Goal: Find specific page/section: Find specific page/section

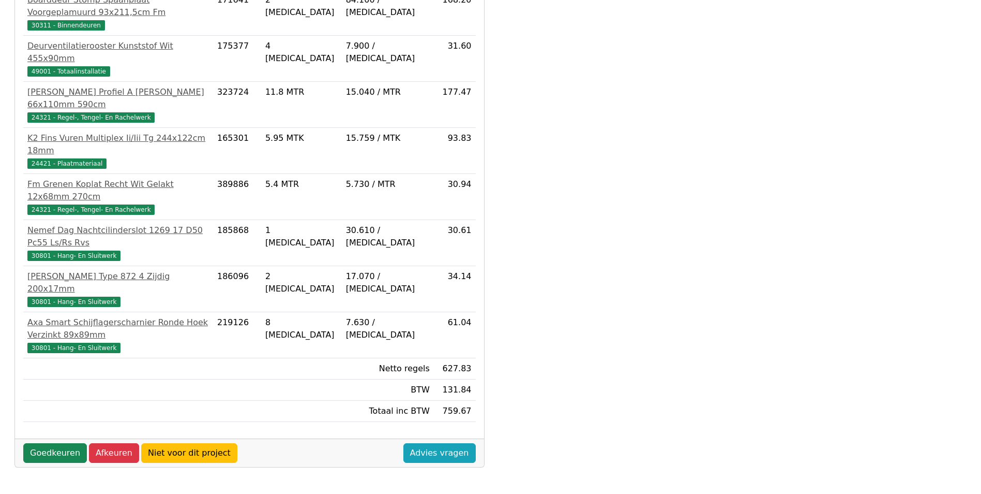
scroll to position [332, 0]
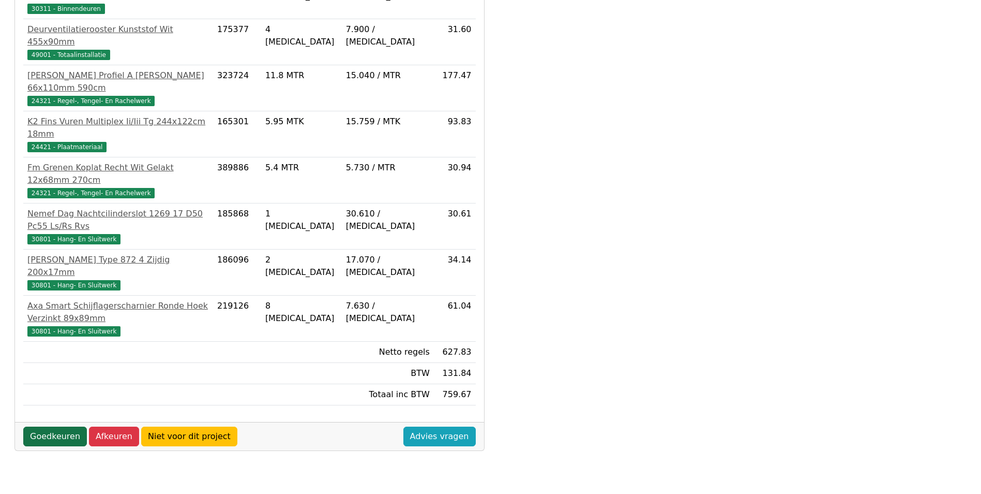
click at [53, 426] on link "Goedkeuren" at bounding box center [55, 436] width 64 height 20
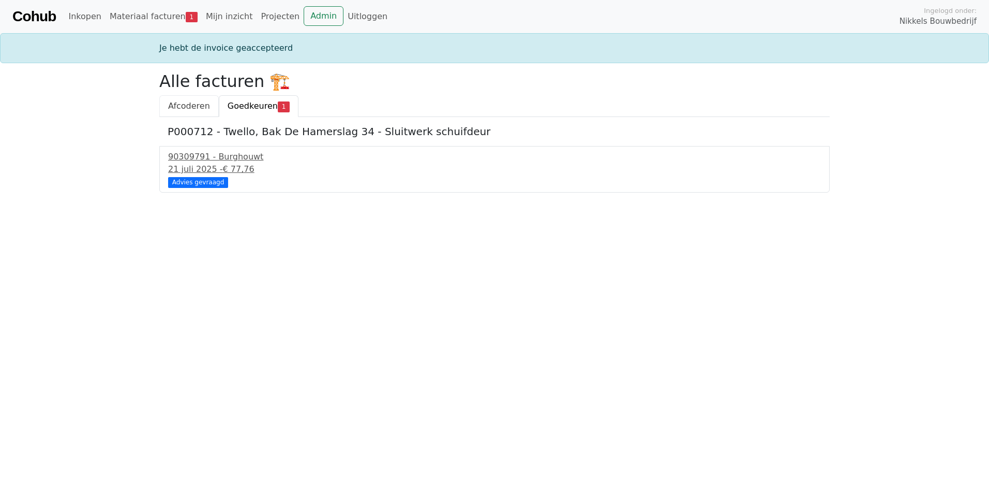
click at [206, 105] on link "Afcoderen" at bounding box center [188, 106] width 59 height 22
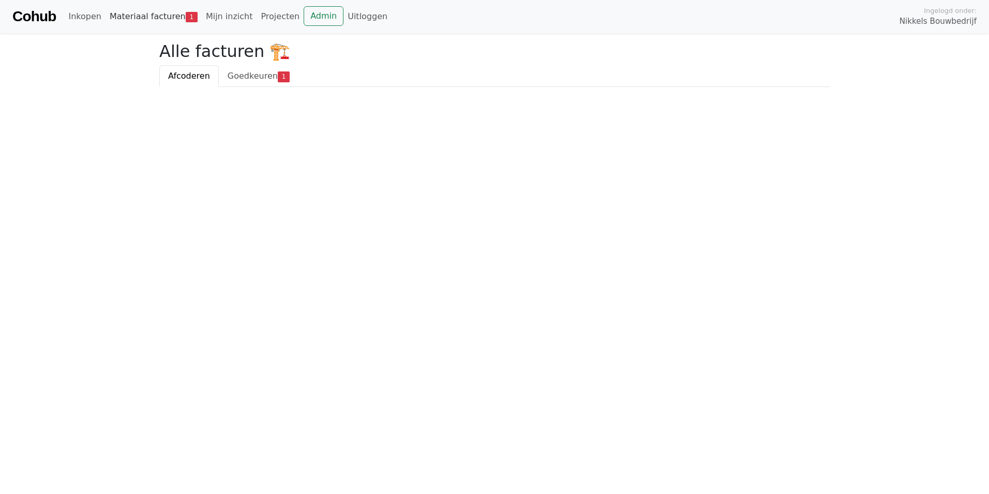
click at [145, 18] on link "Materiaal facturen 1" at bounding box center [154, 16] width 96 height 21
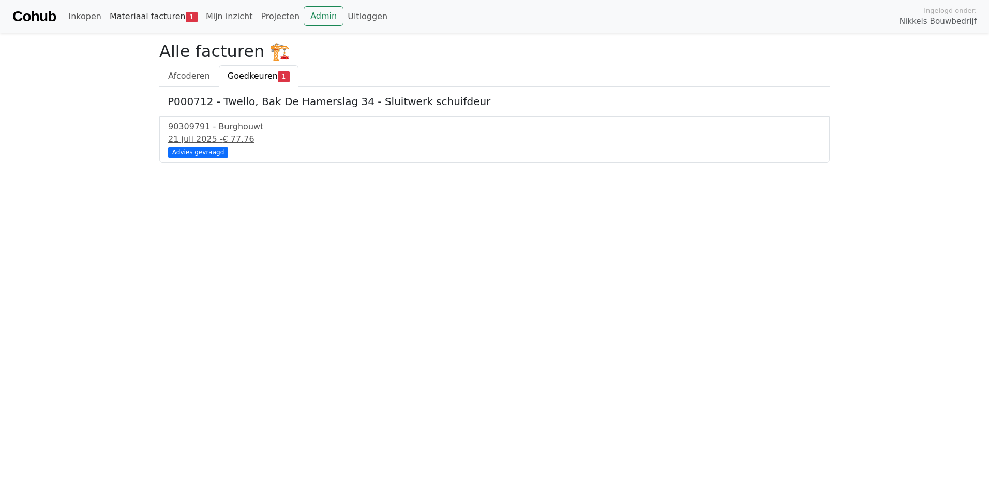
click at [150, 10] on link "Materiaal facturen 1" at bounding box center [154, 16] width 96 height 21
click at [80, 18] on link "Inkopen" at bounding box center [84, 16] width 41 height 21
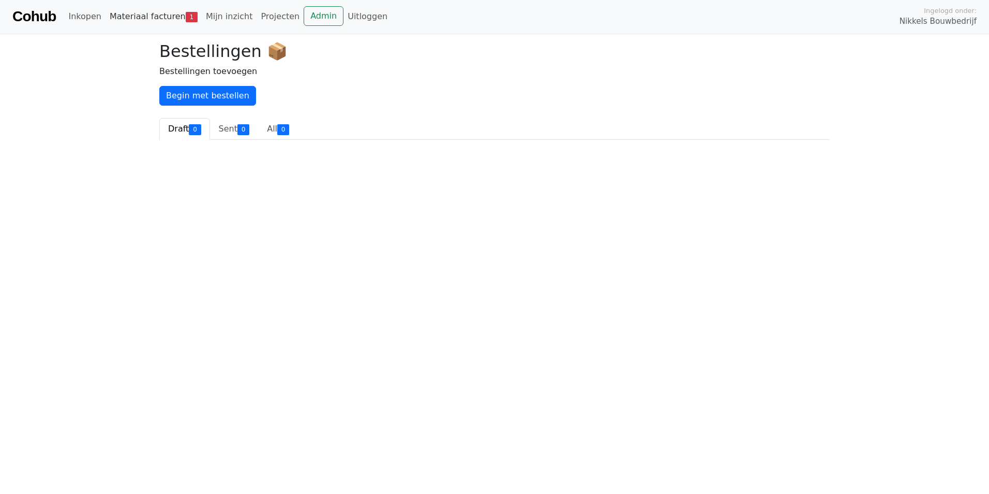
click at [120, 19] on link "Materiaal facturen 1" at bounding box center [154, 16] width 96 height 21
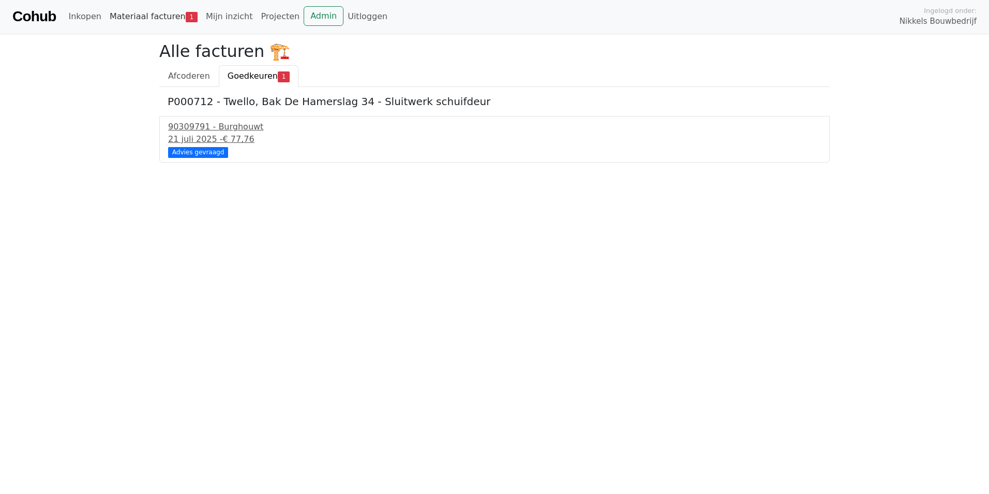
click at [157, 19] on link "Materiaal facturen 1" at bounding box center [154, 16] width 96 height 21
click at [217, 19] on link "Mijn inzicht" at bounding box center [229, 16] width 55 height 21
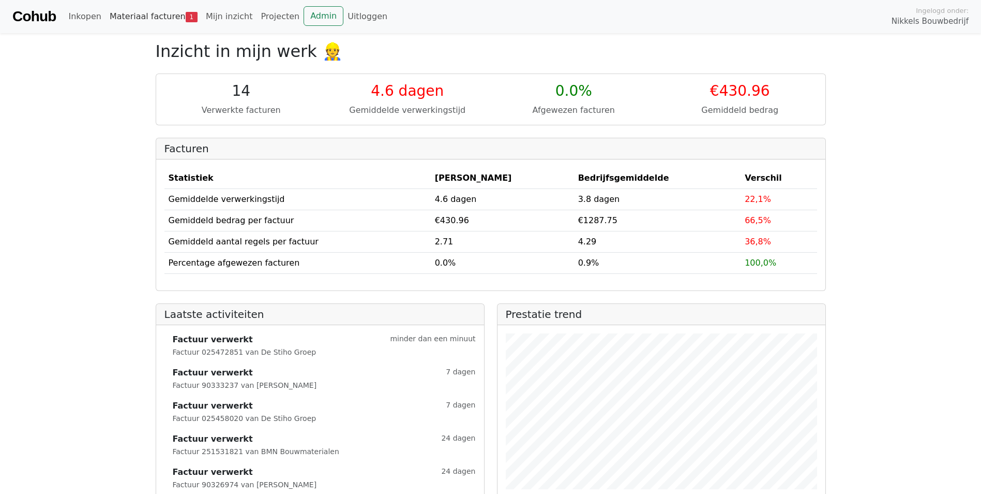
click at [150, 19] on link "Materiaal facturen 1" at bounding box center [154, 16] width 96 height 21
